Goal: Information Seeking & Learning: Learn about a topic

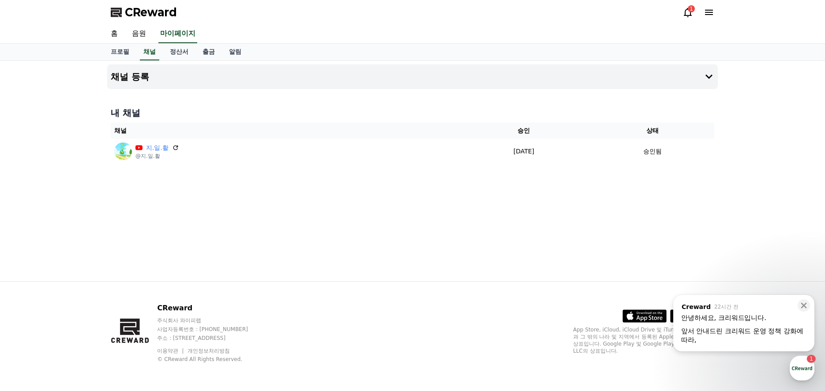
click at [692, 13] on icon at bounding box center [687, 12] width 11 height 11
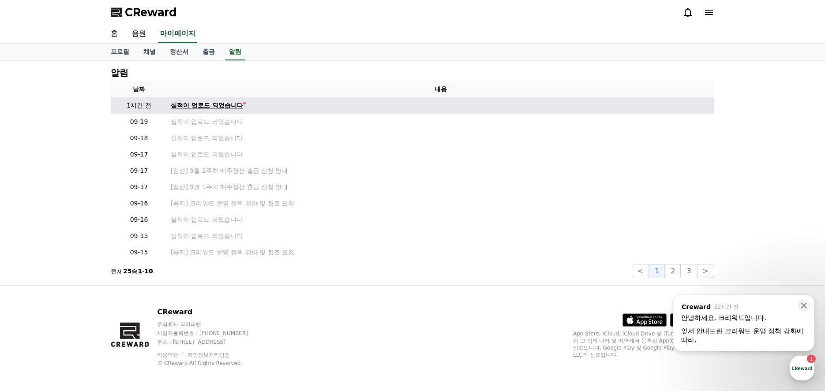
click at [238, 108] on div "실적이 업로드 되었습니다" at bounding box center [207, 105] width 72 height 9
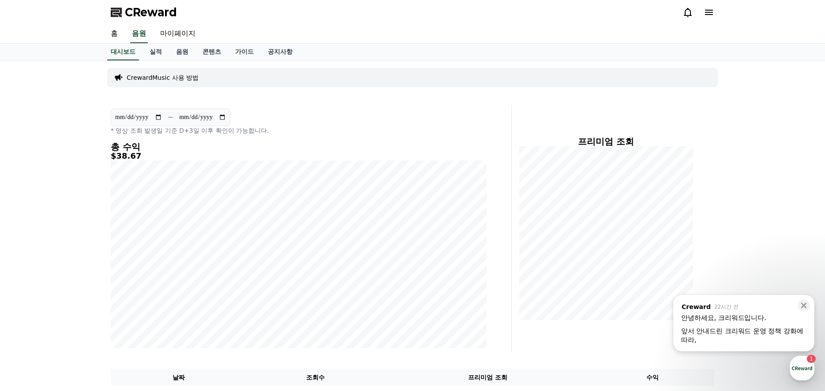
click at [746, 326] on div at bounding box center [743, 324] width 125 height 4
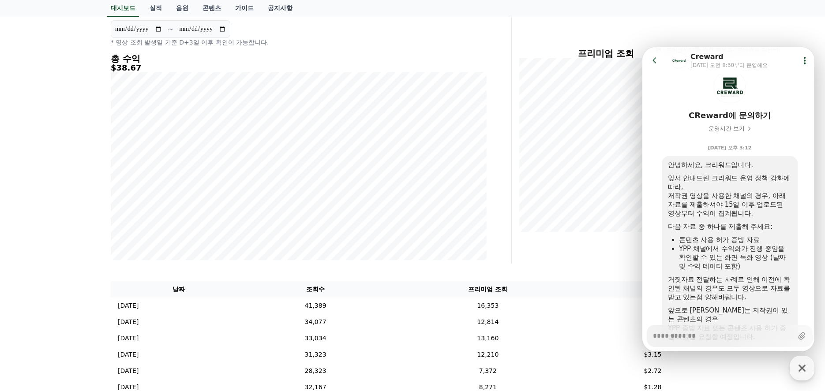
scroll to position [27, 0]
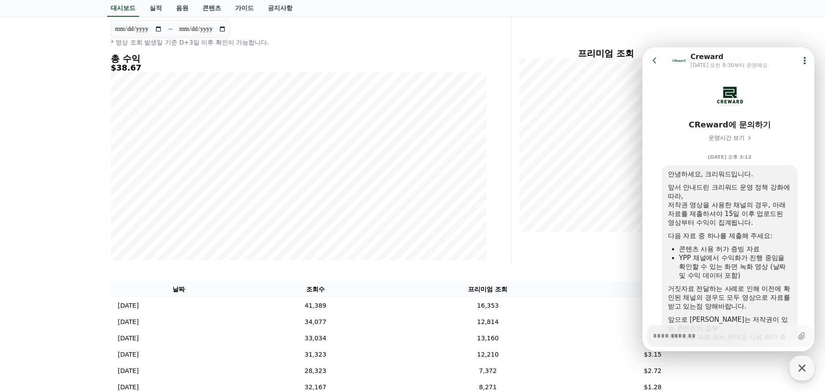
click at [798, 33] on div "**********" at bounding box center [412, 286] width 825 height 626
click at [802, 362] on icon "button" at bounding box center [802, 368] width 16 height 16
type textarea "*"
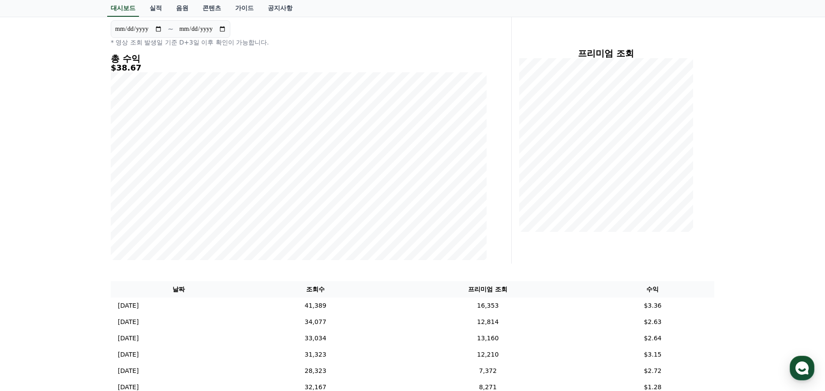
scroll to position [0, 0]
